Goal: Communication & Community: Answer question/provide support

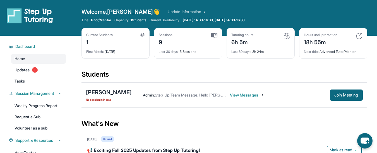
click at [249, 93] on span "View Messages" at bounding box center [247, 95] width 35 height 6
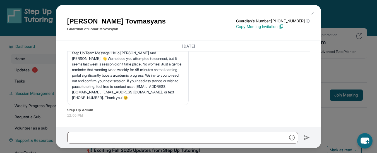
scroll to position [3074, 0]
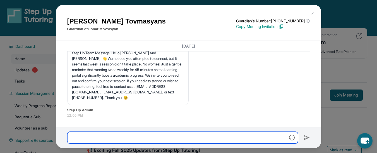
click at [100, 137] on input "text" at bounding box center [182, 137] width 231 height 12
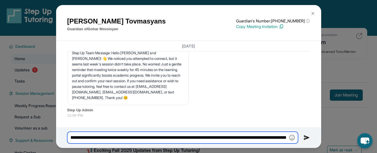
scroll to position [0, 99]
click at [275, 135] on input "**********" at bounding box center [182, 137] width 231 height 12
click at [275, 138] on input "**********" at bounding box center [182, 137] width 231 height 12
type input "**********"
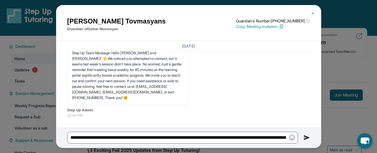
scroll to position [0, 0]
click at [306, 135] on img at bounding box center [307, 137] width 6 height 7
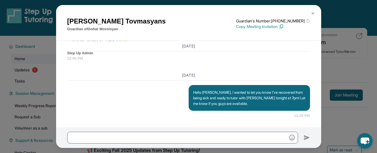
scroll to position [3130, 0]
click at [313, 15] on img at bounding box center [313, 13] width 4 height 4
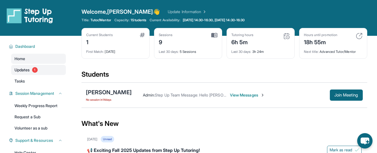
click at [30, 69] on span "Updates" at bounding box center [22, 70] width 15 height 6
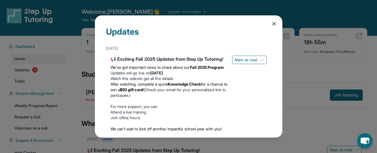
click at [271, 22] on icon at bounding box center [274, 24] width 6 height 6
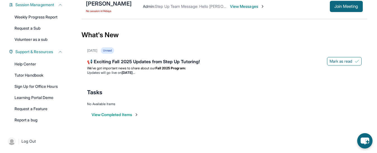
scroll to position [0, 0]
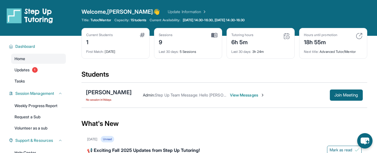
click at [246, 97] on span "View Messages" at bounding box center [247, 95] width 35 height 6
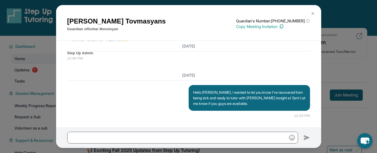
scroll to position [3130, 0]
click at [312, 13] on img at bounding box center [313, 13] width 4 height 4
